Goal: Task Accomplishment & Management: Use online tool/utility

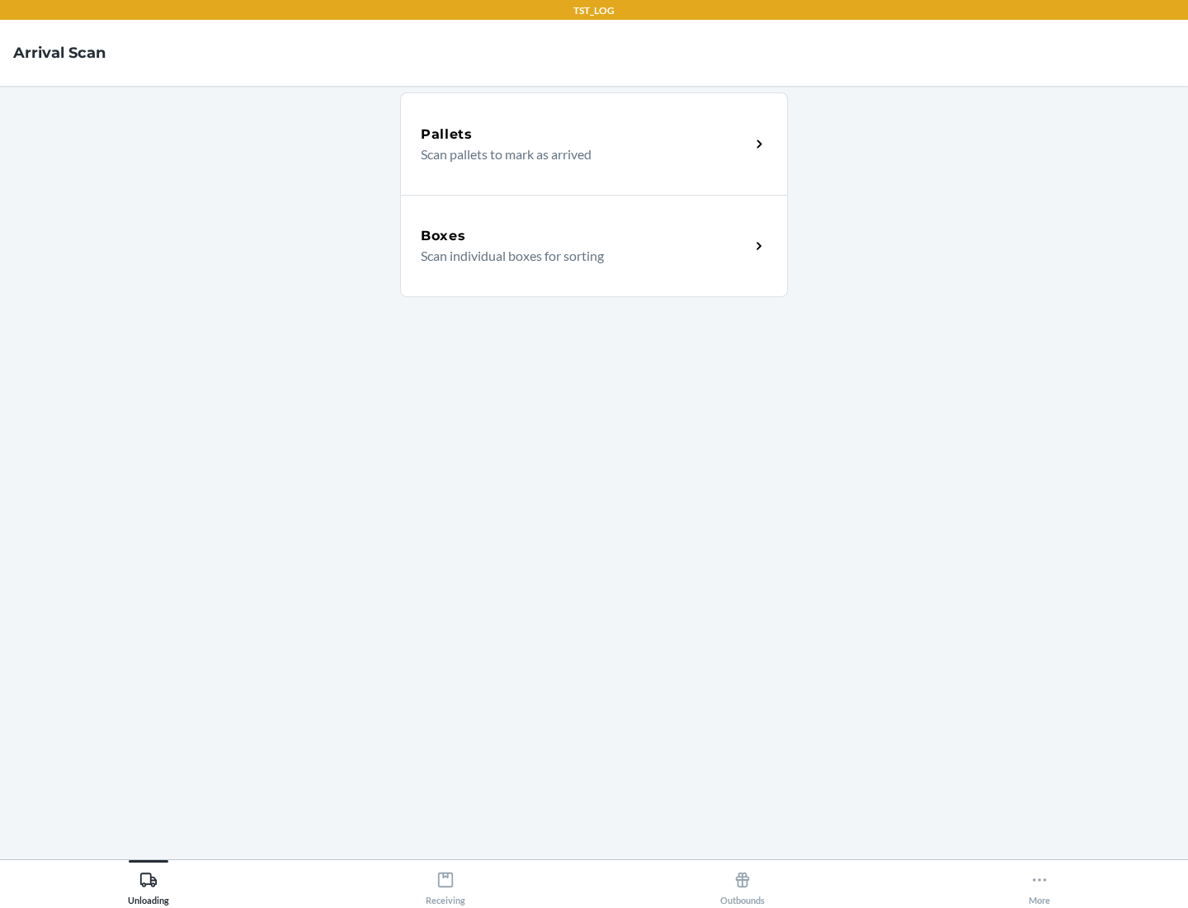
click at [585, 236] on div "Boxes" at bounding box center [585, 236] width 329 height 20
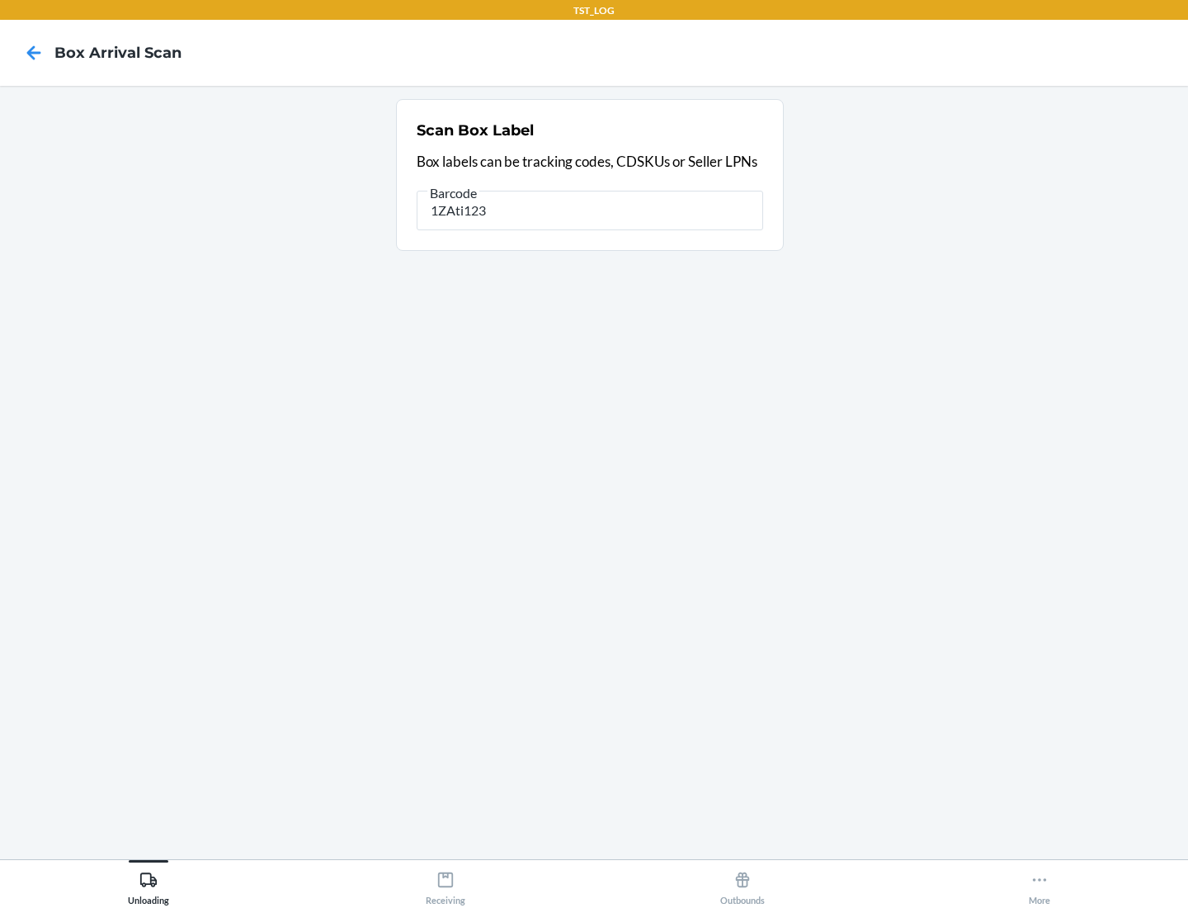
type input "1ZAti123"
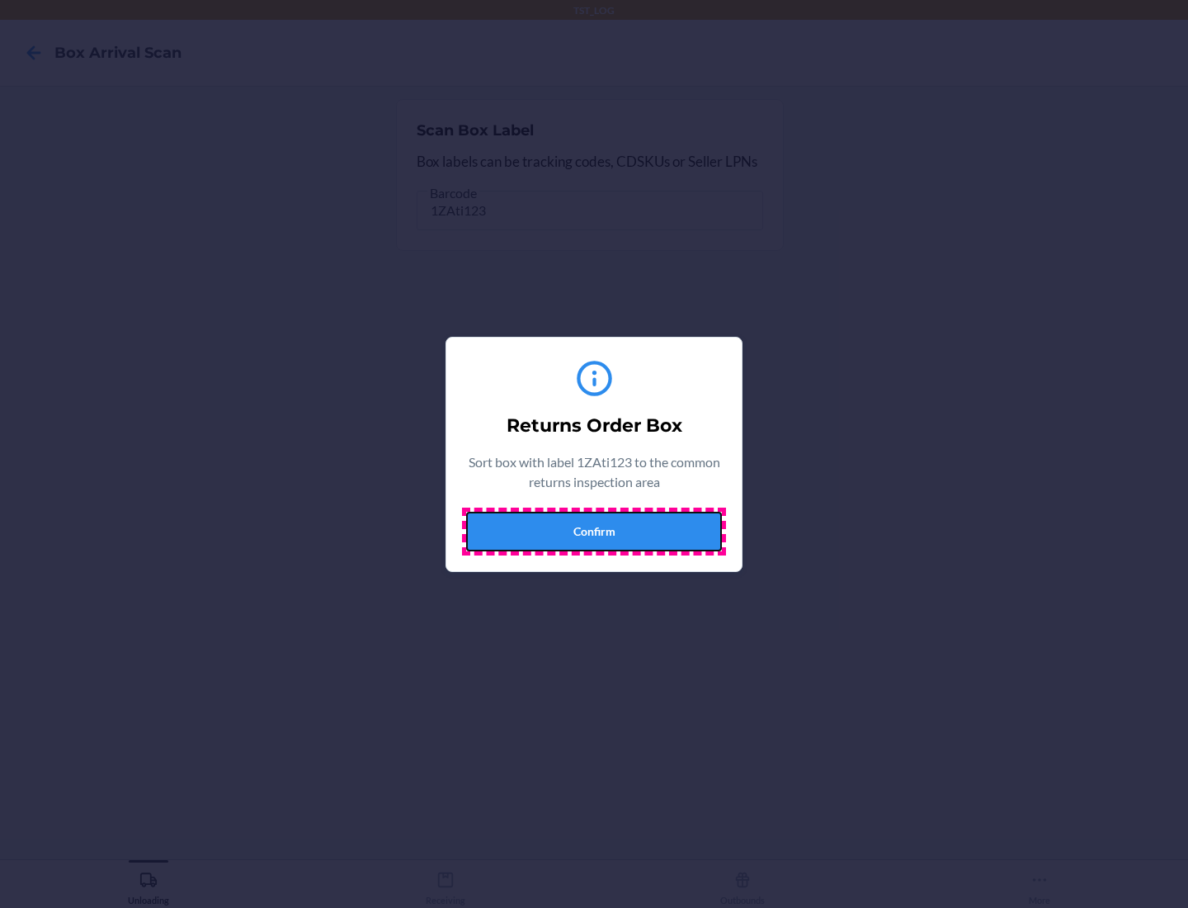
click at [594, 531] on button "Confirm" at bounding box center [594, 532] width 256 height 40
